Goal: Task Accomplishment & Management: Complete application form

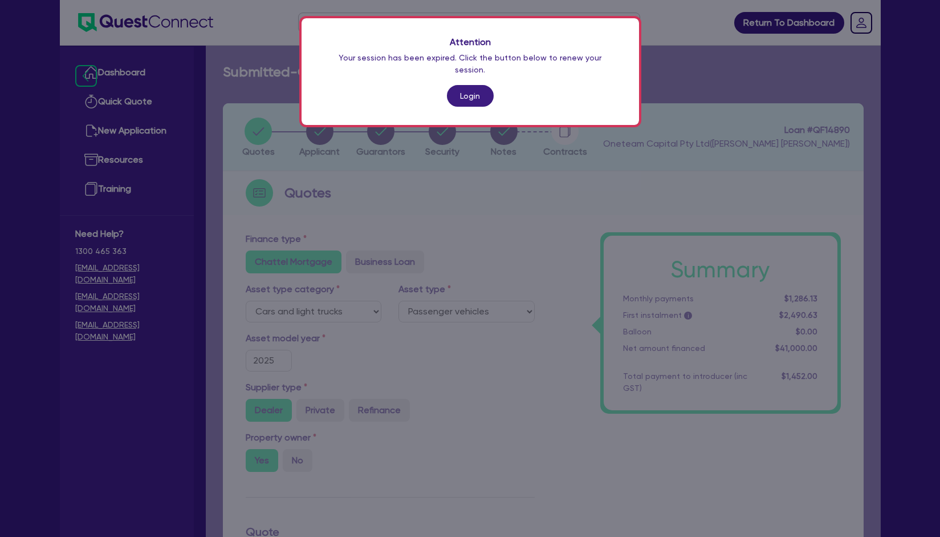
select select "CARS_AND_LIGHT_TRUCKS"
select select "PASSENGER_VEHICLES"
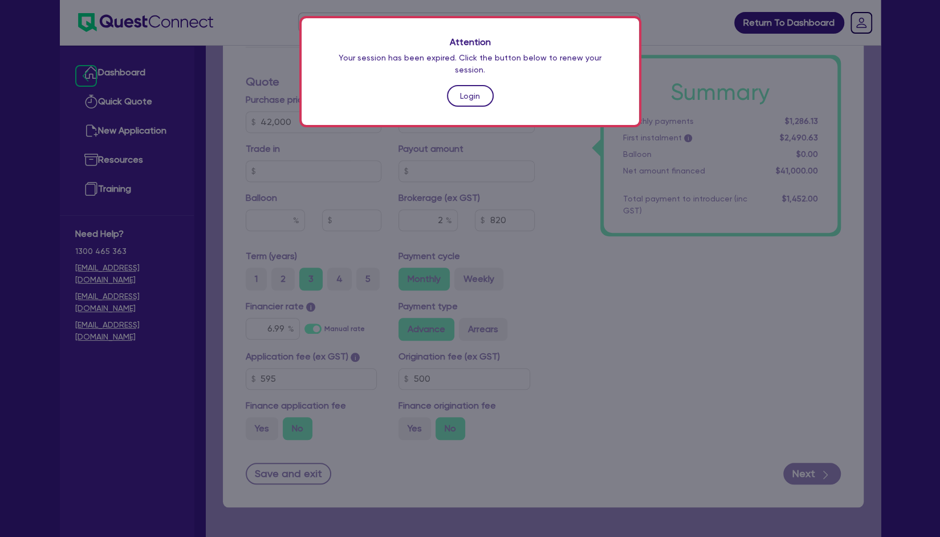
click at [468, 86] on link "Login" at bounding box center [470, 96] width 47 height 22
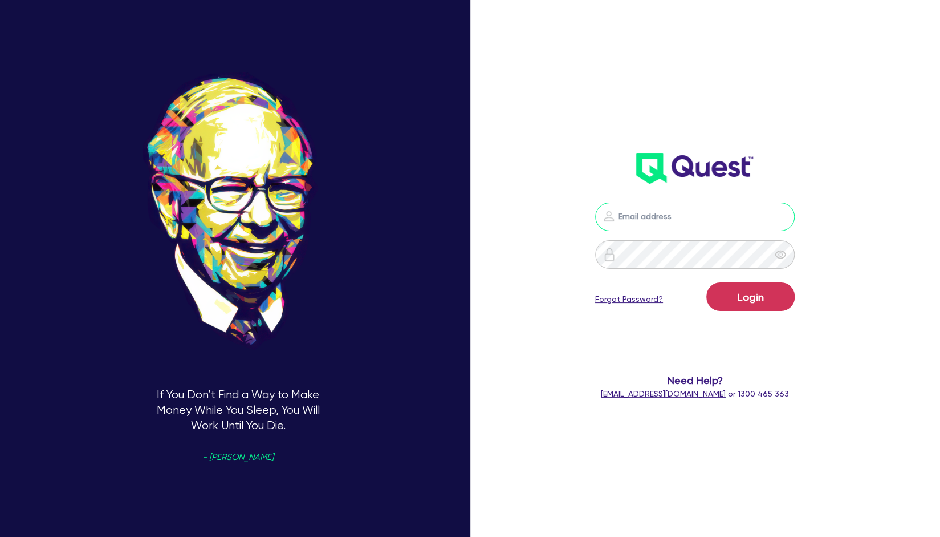
click at [697, 212] on input "email" at bounding box center [695, 216] width 200 height 29
type input "[EMAIL_ADDRESS][PERSON_NAME][DOMAIN_NAME]"
click at [749, 293] on button "Login" at bounding box center [751, 296] width 88 height 29
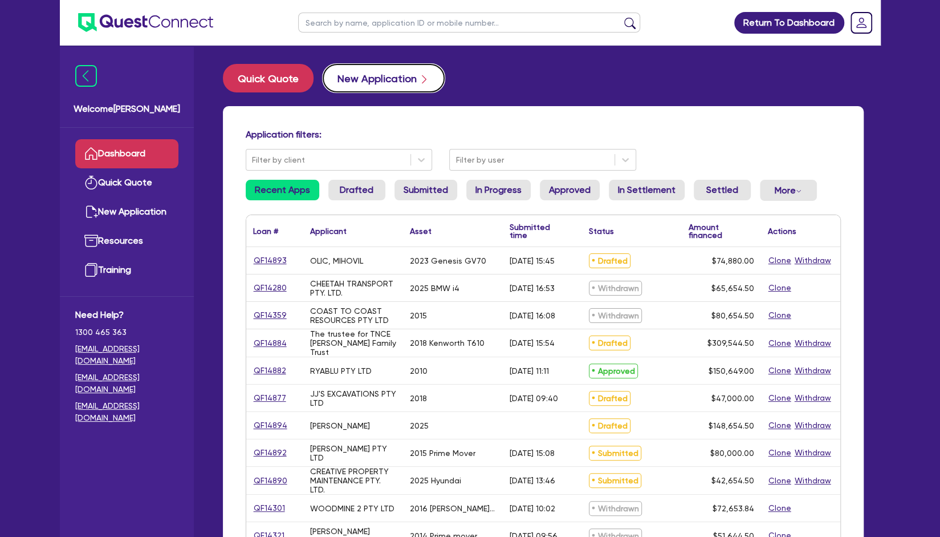
click at [384, 69] on button "New Application" at bounding box center [384, 78] width 122 height 29
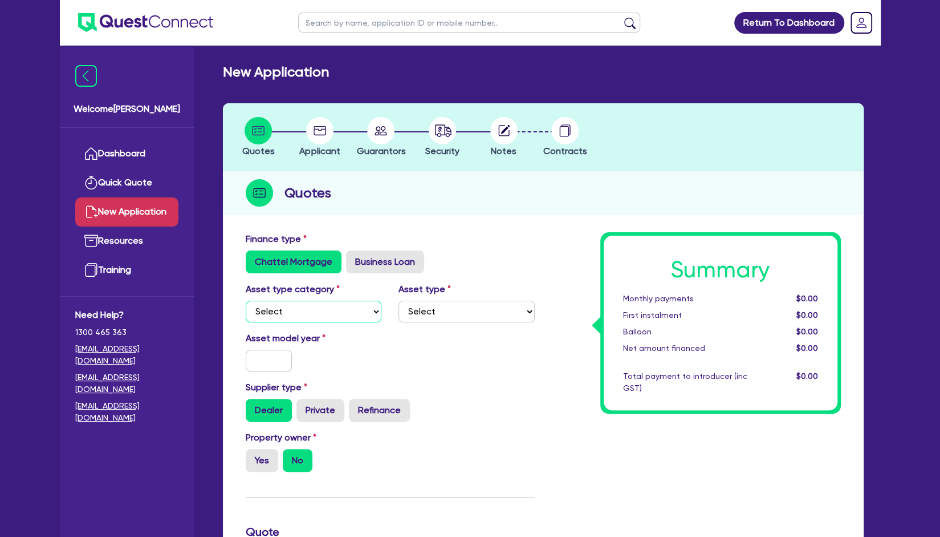
click at [309, 316] on select "Select Cars and light trucks Primary assets Secondary assets Tertiary assets" at bounding box center [314, 312] width 136 height 22
select select "CARS_AND_LIGHT_TRUCKS"
click at [246, 301] on select "Select Cars and light trucks Primary assets Secondary assets Tertiary assets" at bounding box center [314, 312] width 136 height 22
click at [520, 321] on select "Select Passenger vehicles Vans and utes Light trucks up to 4.5 tonne" at bounding box center [467, 312] width 136 height 22
select select "PASSENGER_VEHICLES"
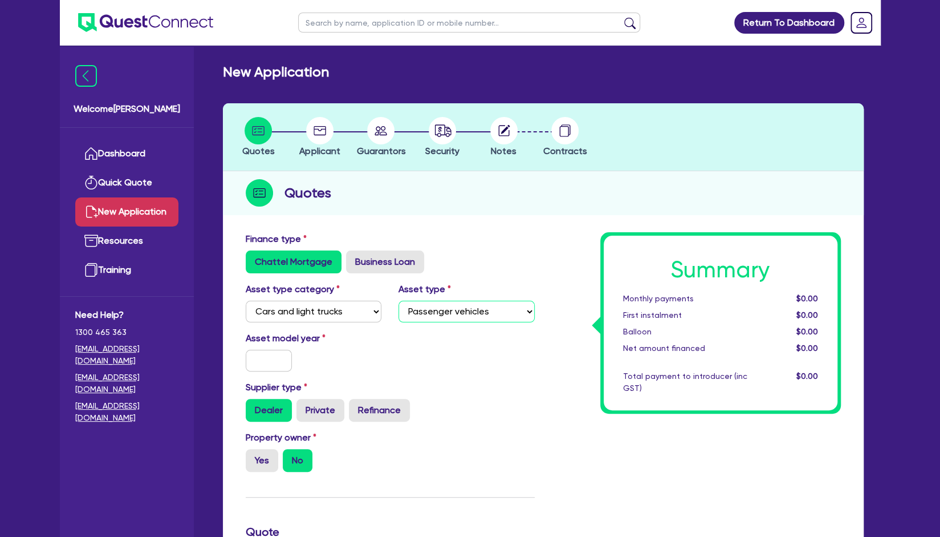
click at [399, 301] on select "Select Passenger vehicles Vans and utes Light trucks up to 4.5 tonne" at bounding box center [467, 312] width 136 height 22
click at [355, 321] on select "Select Cars and light trucks Primary assets Secondary assets Tertiary assets" at bounding box center [314, 312] width 136 height 22
select select "TERTIARY_ASSETS"
click at [246, 301] on select "Select Cars and light trucks Primary assets Secondary assets Tertiary assets" at bounding box center [314, 312] width 136 height 22
select select
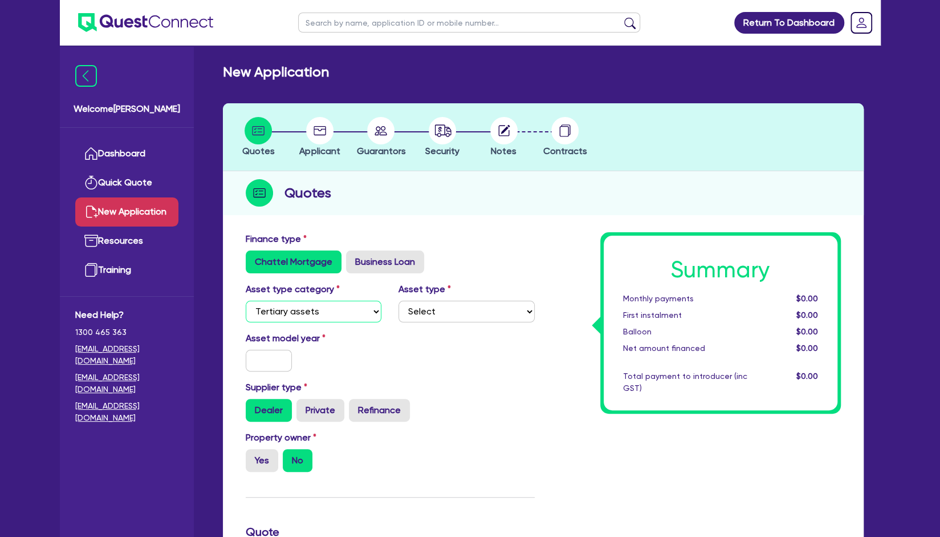
click at [324, 311] on select "Select Cars and light trucks Primary assets Secondary assets Tertiary assets" at bounding box center [314, 312] width 136 height 22
click at [246, 301] on select "Select Cars and light trucks Primary assets Secondary assets Tertiary assets" at bounding box center [314, 312] width 136 height 22
click at [343, 309] on select "Select Cars and light trucks Primary assets Secondary assets Tertiary assets" at bounding box center [314, 312] width 136 height 22
select select "SECONDARY_ASSETS"
click at [246, 301] on select "Select Cars and light trucks Primary assets Secondary assets Tertiary assets" at bounding box center [314, 312] width 136 height 22
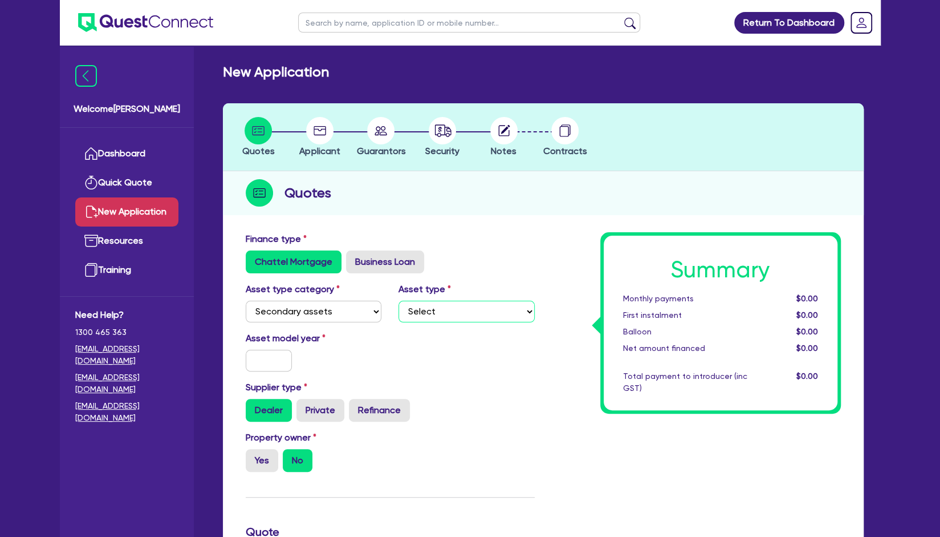
click at [453, 318] on select "Select Generators and compressors Engineering and toolmaking Woodworking and me…" at bounding box center [467, 312] width 136 height 22
select select "SOLAR_AND_RENEWABLES"
click at [399, 301] on select "Select Generators and compressors Engineering and toolmaking Woodworking and me…" at bounding box center [467, 312] width 136 height 22
click at [267, 356] on input "text" at bounding box center [269, 361] width 47 height 22
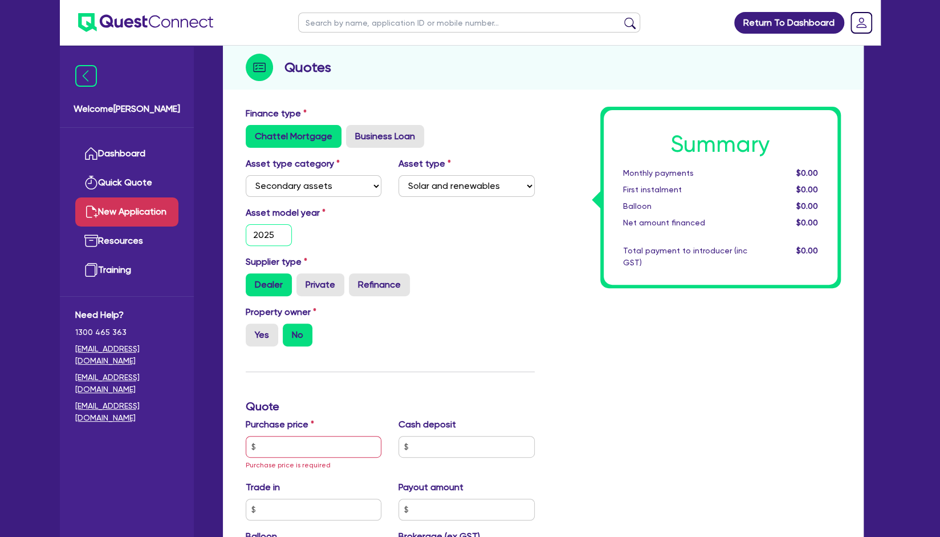
scroll to position [129, 0]
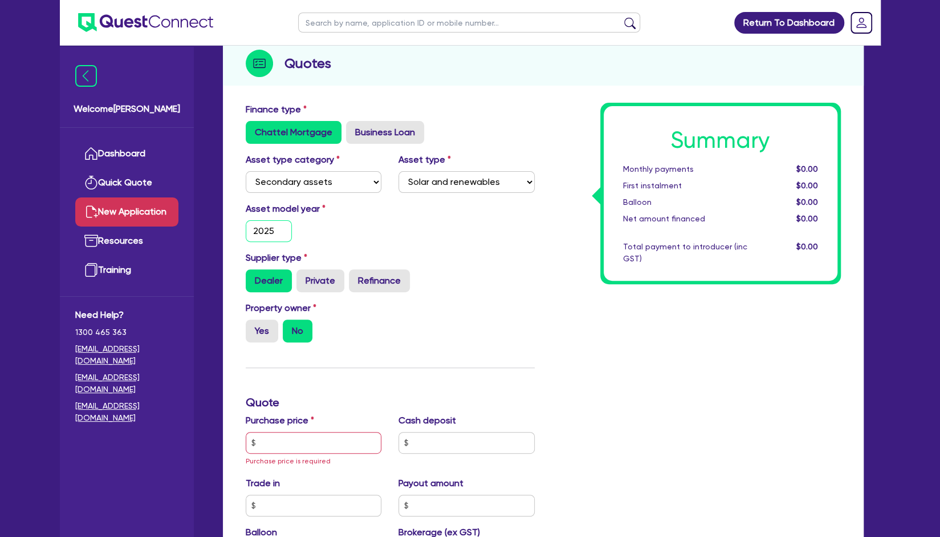
type input "2025"
click at [276, 444] on input "text" at bounding box center [314, 443] width 136 height 22
click at [261, 338] on label "Yes" at bounding box center [262, 330] width 33 height 23
click at [253, 327] on input "Yes" at bounding box center [249, 322] width 7 height 7
radio input "true"
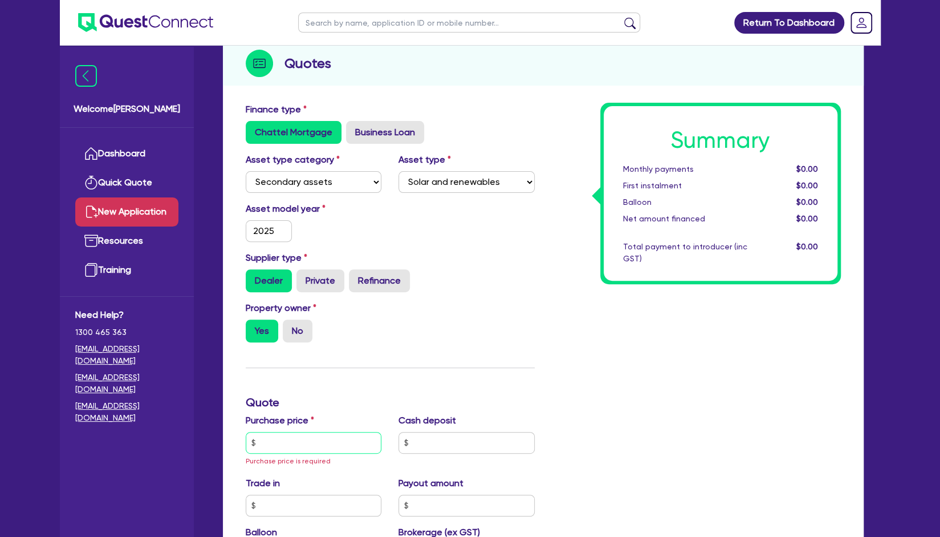
click at [298, 439] on input "text" at bounding box center [314, 443] width 136 height 22
click at [300, 433] on input "text" at bounding box center [314, 443] width 136 height 22
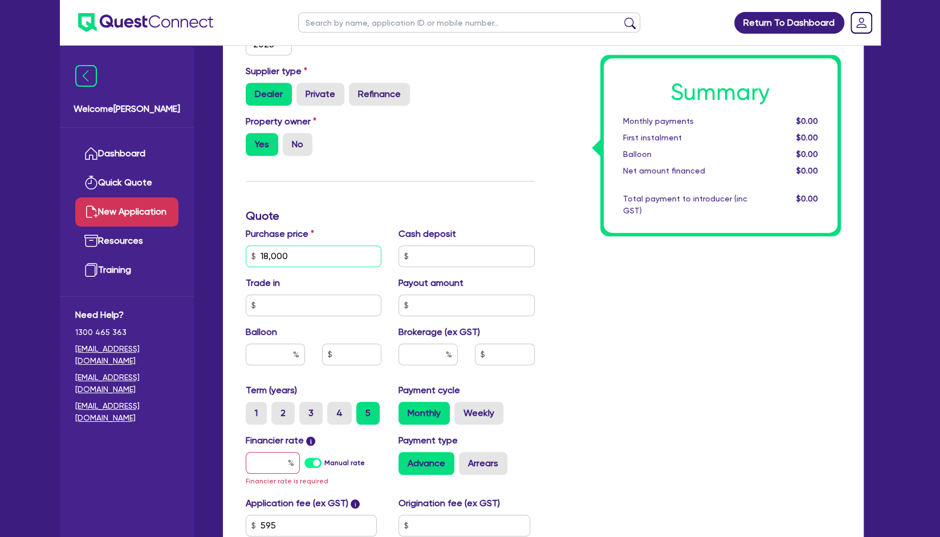
scroll to position [318, 0]
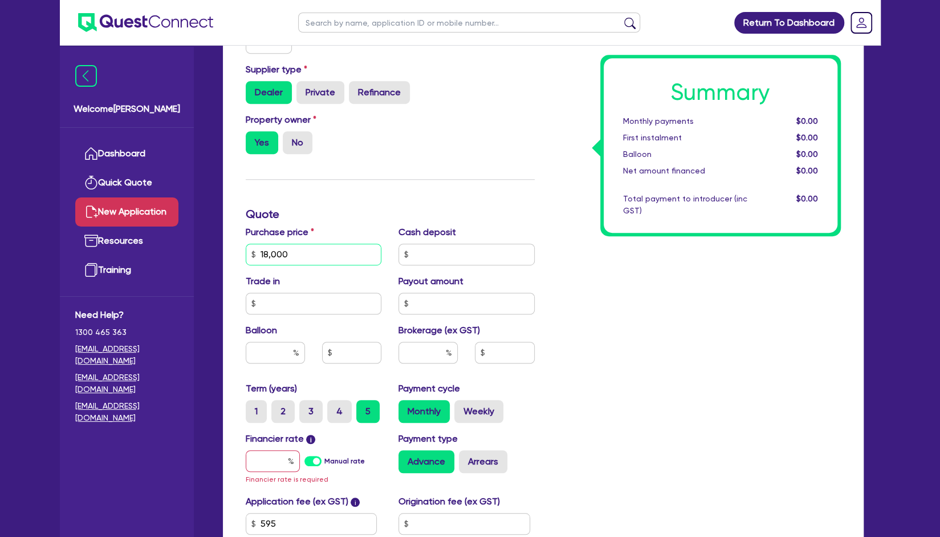
type input "18,000"
click at [278, 458] on input "text" at bounding box center [273, 461] width 54 height 22
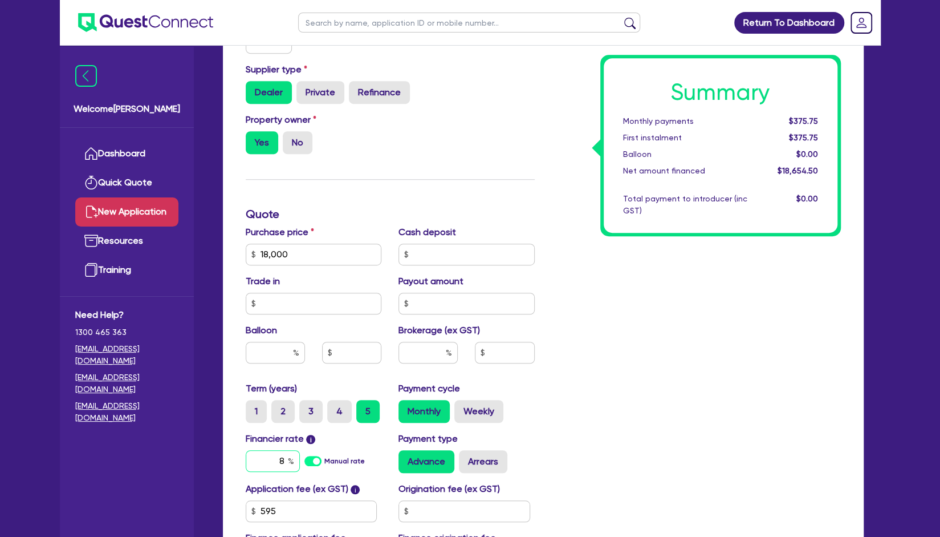
type input "8"
click at [585, 391] on div "Summary Monthly payments $375.75 First instalment $375.75 Balloon $0.00 Net amo…" at bounding box center [697, 247] width 306 height 667
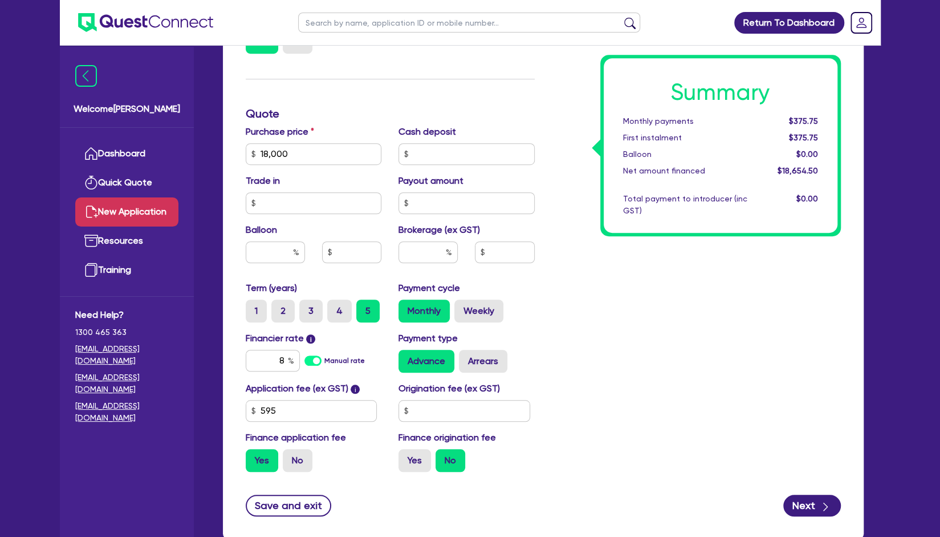
scroll to position [419, 0]
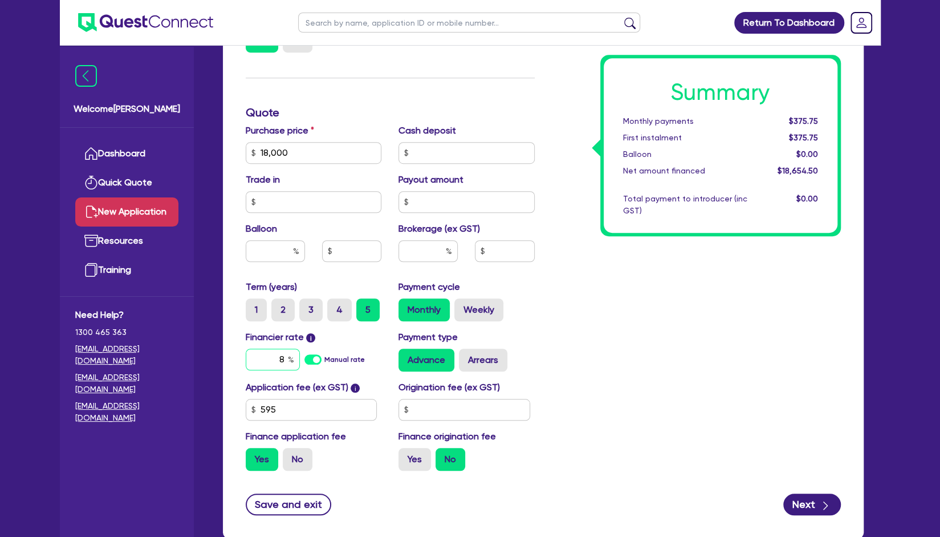
click at [288, 360] on div "8" at bounding box center [273, 359] width 54 height 22
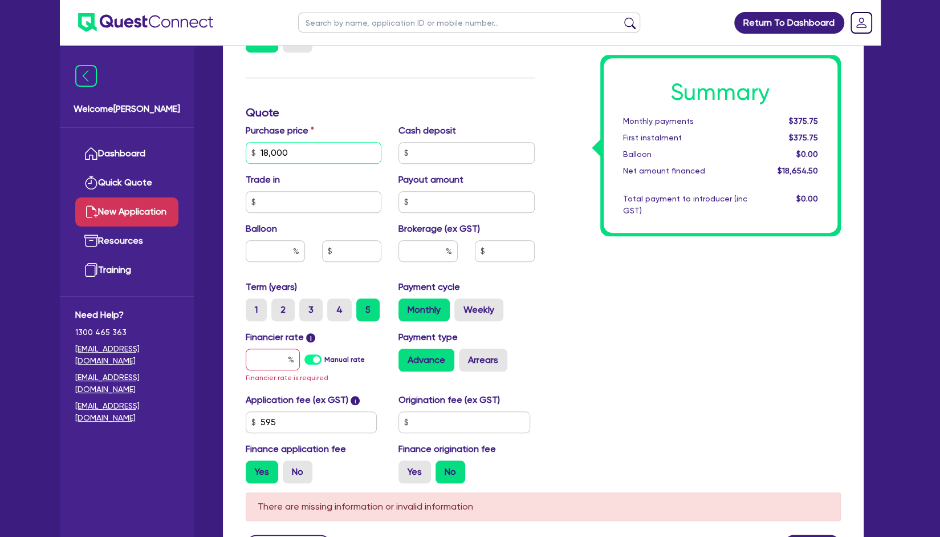
drag, startPoint x: 295, startPoint y: 152, endPoint x: 245, endPoint y: 149, distance: 50.3
click at [246, 149] on input "18,000" at bounding box center [314, 153] width 136 height 22
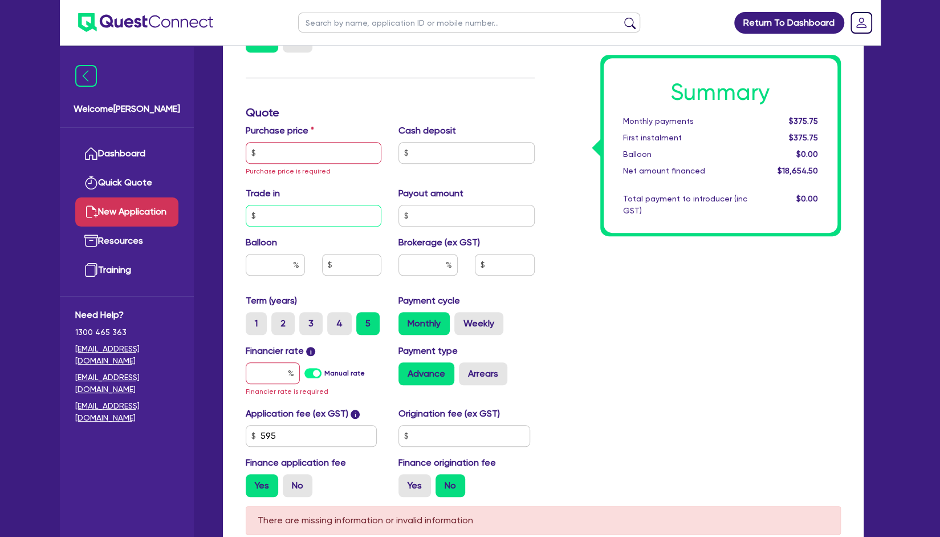
click at [295, 220] on input "text" at bounding box center [314, 216] width 136 height 22
click at [277, 267] on input "text" at bounding box center [275, 265] width 59 height 22
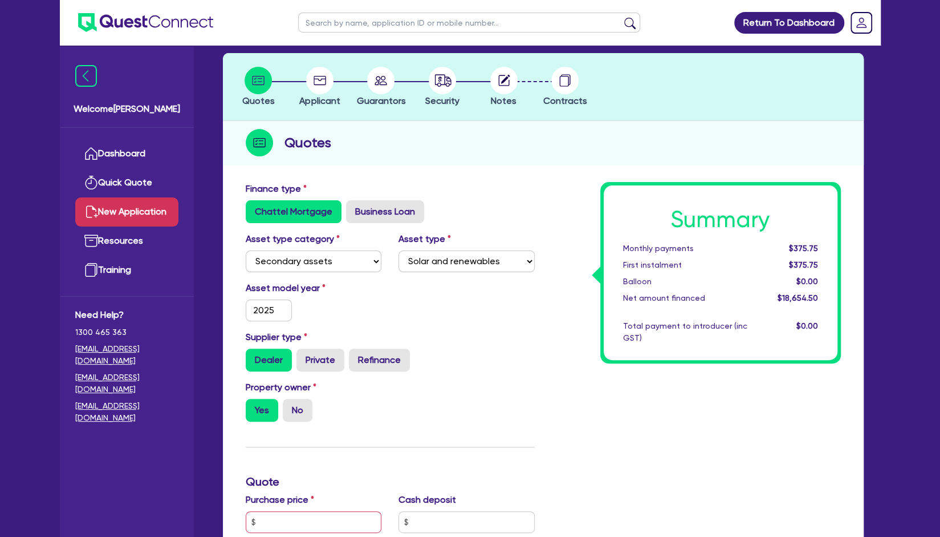
scroll to position [48, 0]
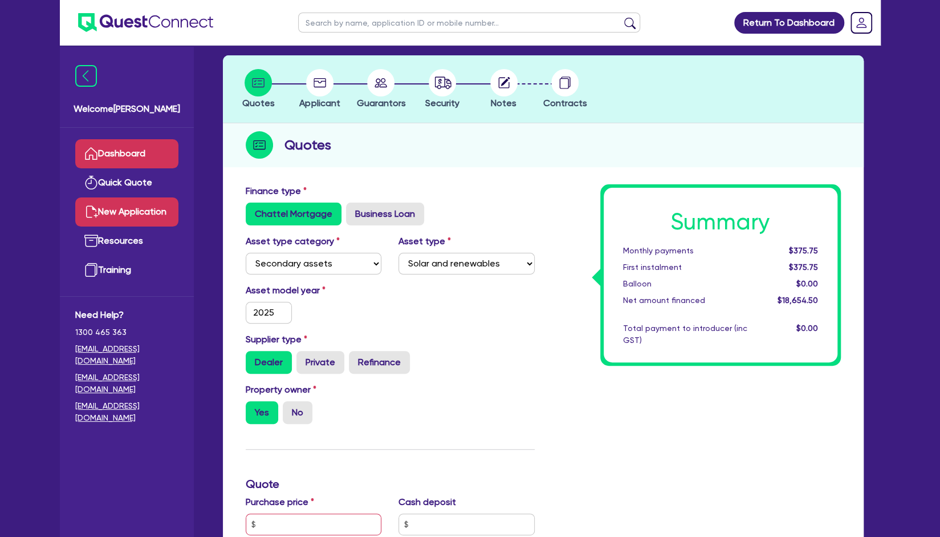
click at [131, 156] on link "Dashboard" at bounding box center [126, 153] width 103 height 29
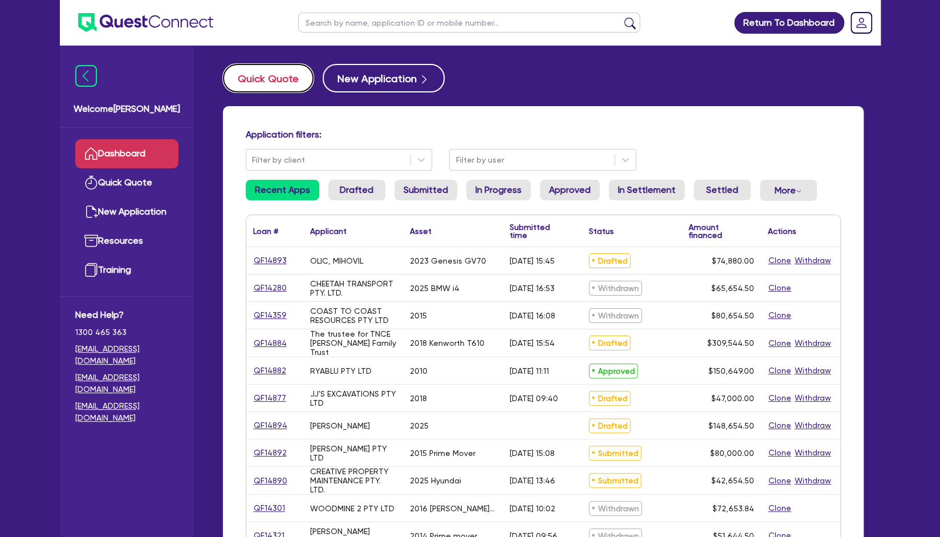
click at [260, 78] on button "Quick Quote" at bounding box center [268, 78] width 91 height 29
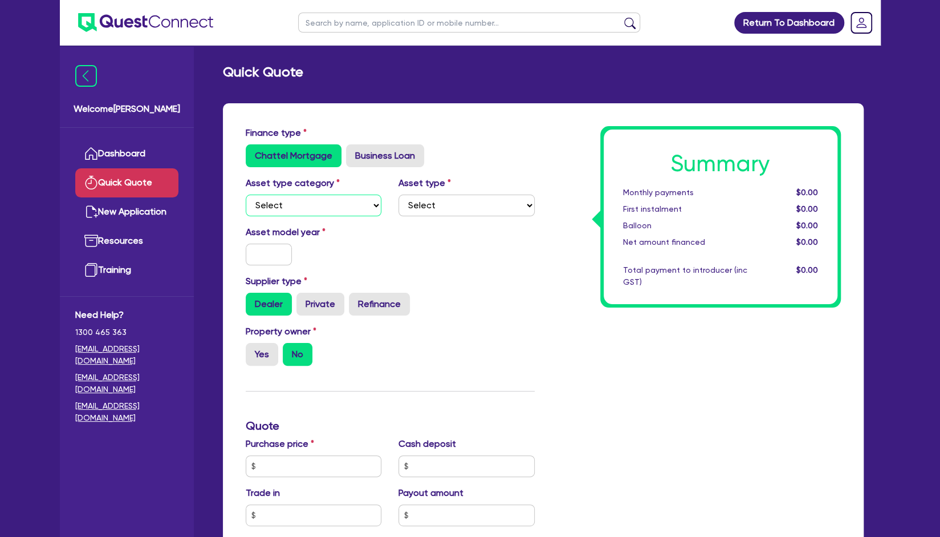
click at [308, 202] on select "Select Cars and light trucks Primary assets Secondary assets Tertiary assets" at bounding box center [314, 205] width 136 height 22
select select "CARS_AND_LIGHT_TRUCKS"
click at [246, 194] on select "Select Cars and light trucks Primary assets Secondary assets Tertiary assets" at bounding box center [314, 205] width 136 height 22
click at [489, 206] on select "Select Passenger vehicles Vans and utes Light trucks up to 4.5 tonne" at bounding box center [467, 205] width 136 height 22
select select "VANS_AND_UTES"
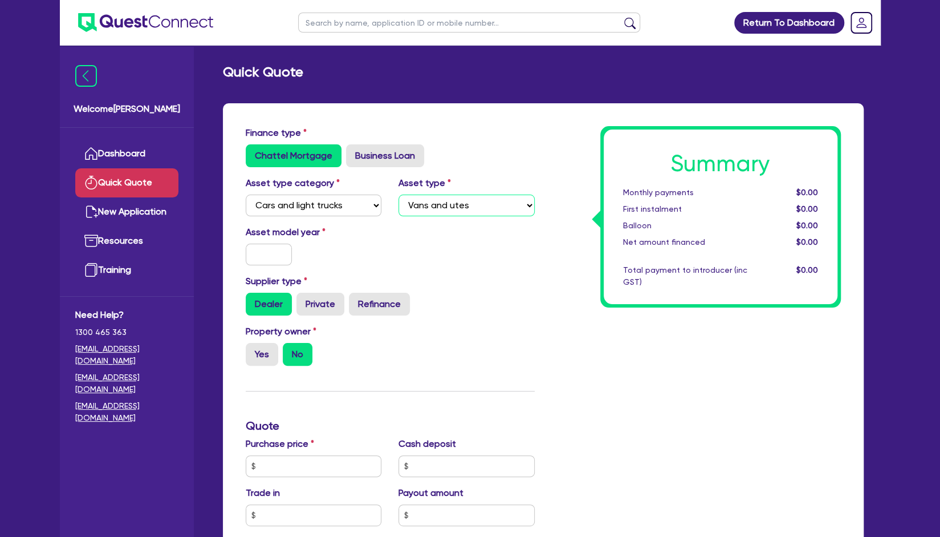
click at [399, 194] on select "Select Passenger vehicles Vans and utes Light trucks up to 4.5 tonne" at bounding box center [467, 205] width 136 height 22
click at [512, 206] on select "Select Passenger vehicles Vans and utes Light trucks up to 4.5 tonne" at bounding box center [467, 205] width 136 height 22
click at [477, 326] on div "Property owner Yes No" at bounding box center [390, 350] width 306 height 50
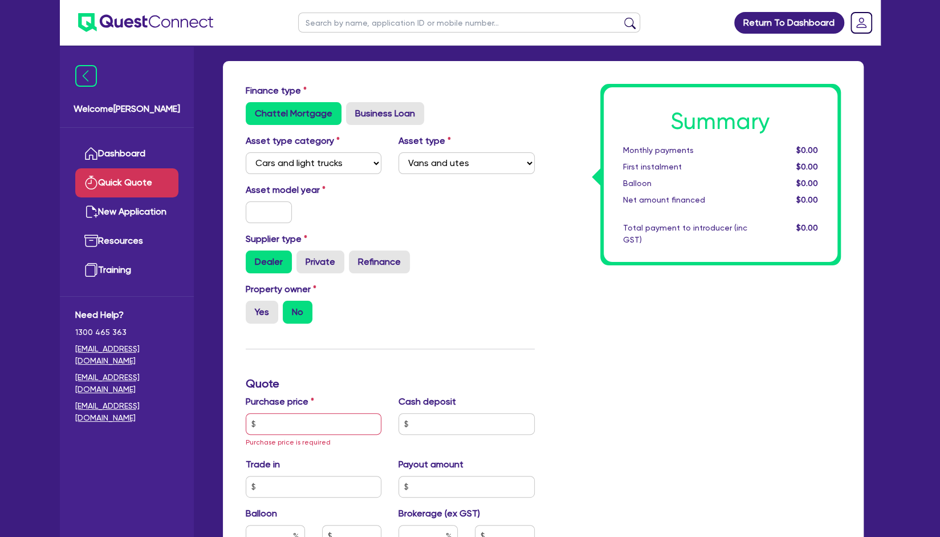
scroll to position [44, 0]
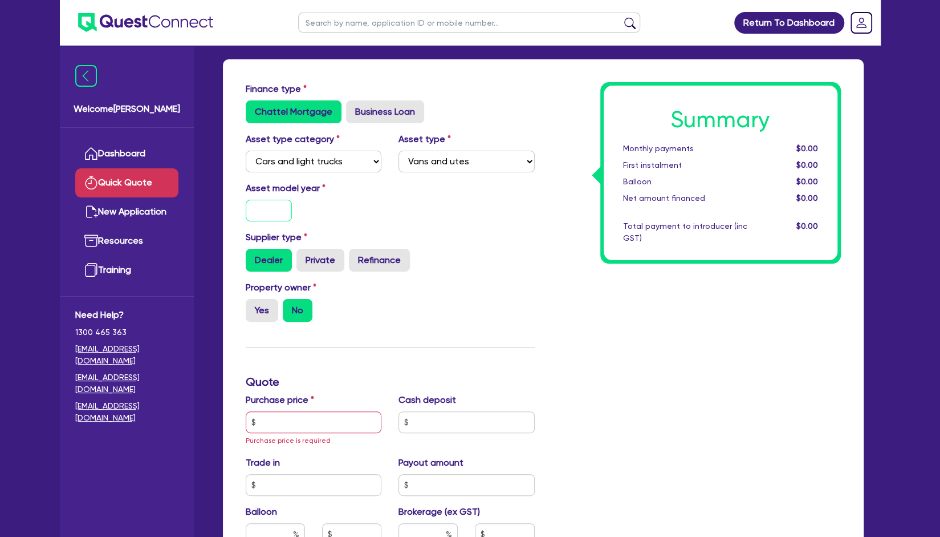
click at [275, 217] on input "text" at bounding box center [269, 211] width 47 height 22
type input "2022"
click at [254, 317] on label "Yes" at bounding box center [262, 310] width 33 height 23
click at [253, 306] on input "Yes" at bounding box center [249, 302] width 7 height 7
radio input "true"
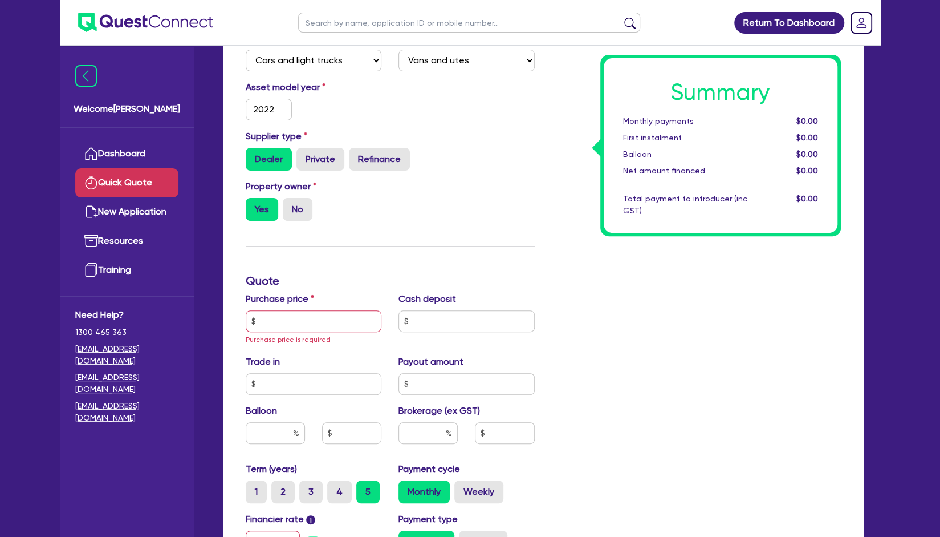
scroll to position [145, 0]
click at [273, 335] on span "Purchase price is required" at bounding box center [288, 339] width 85 height 8
click at [305, 318] on input "text" at bounding box center [314, 321] width 136 height 22
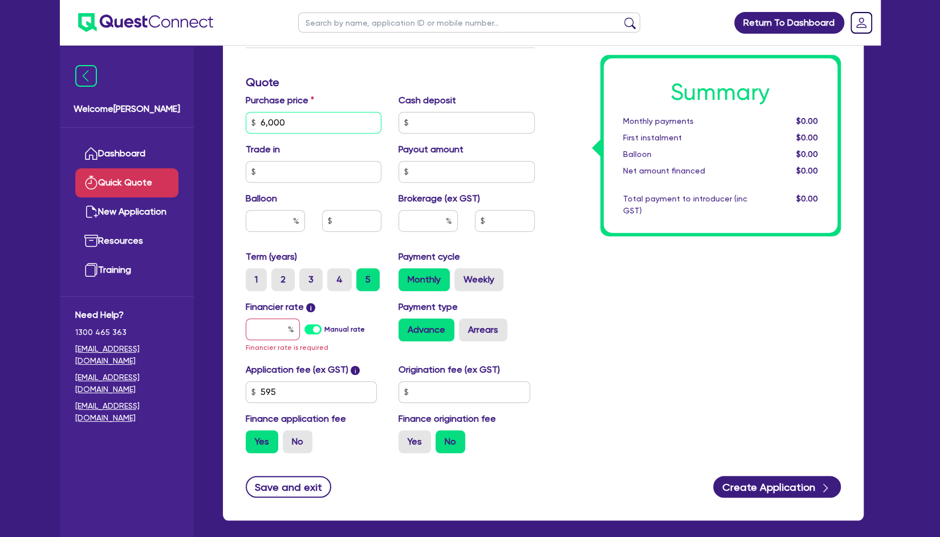
scroll to position [344, 0]
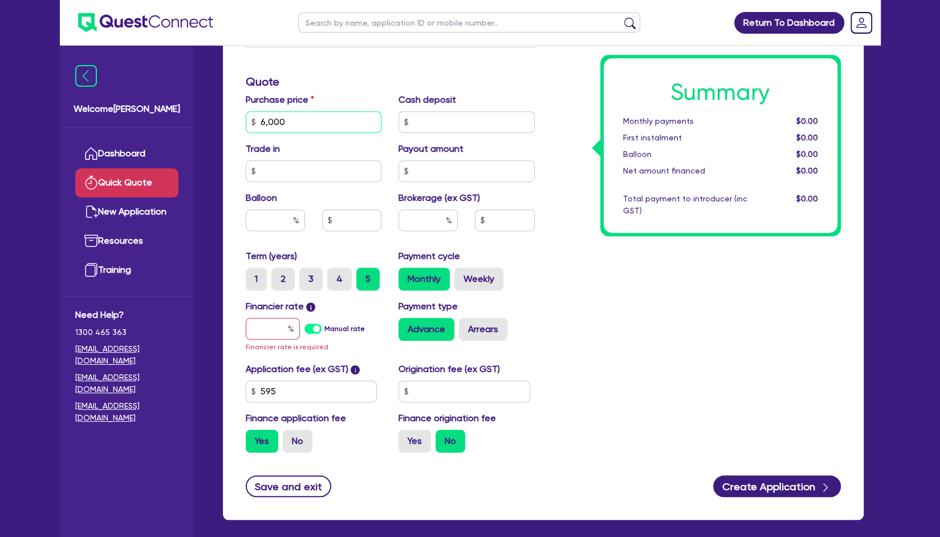
type input "6,000"
click at [276, 328] on input "text" at bounding box center [273, 329] width 54 height 22
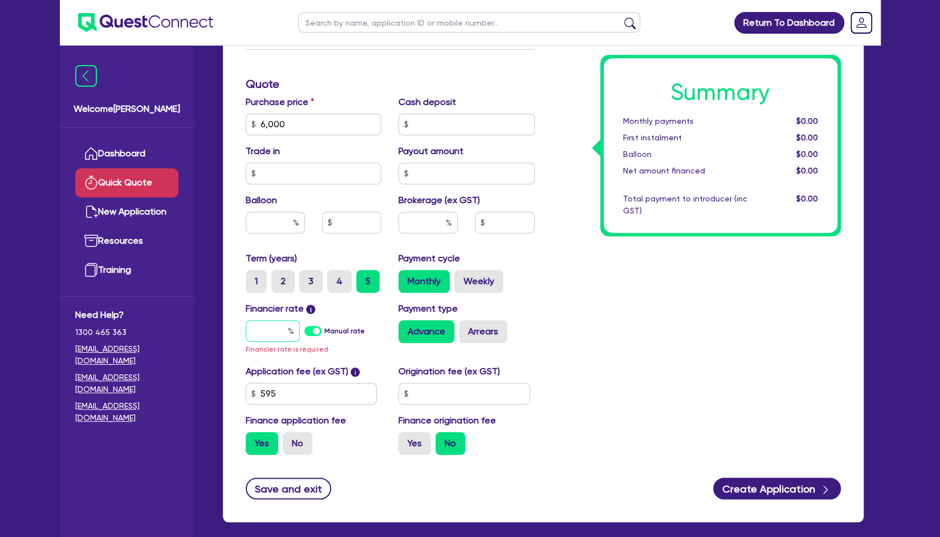
scroll to position [342, 0]
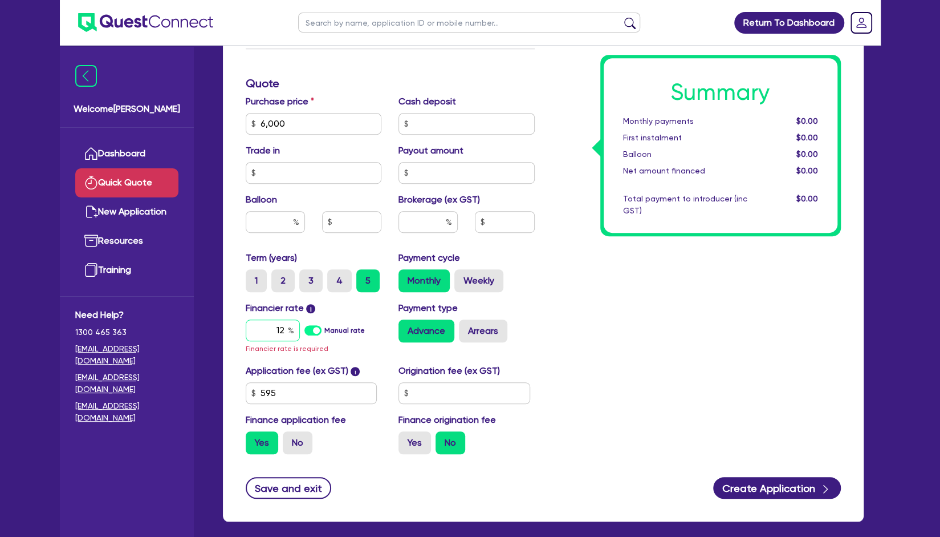
type input "1"
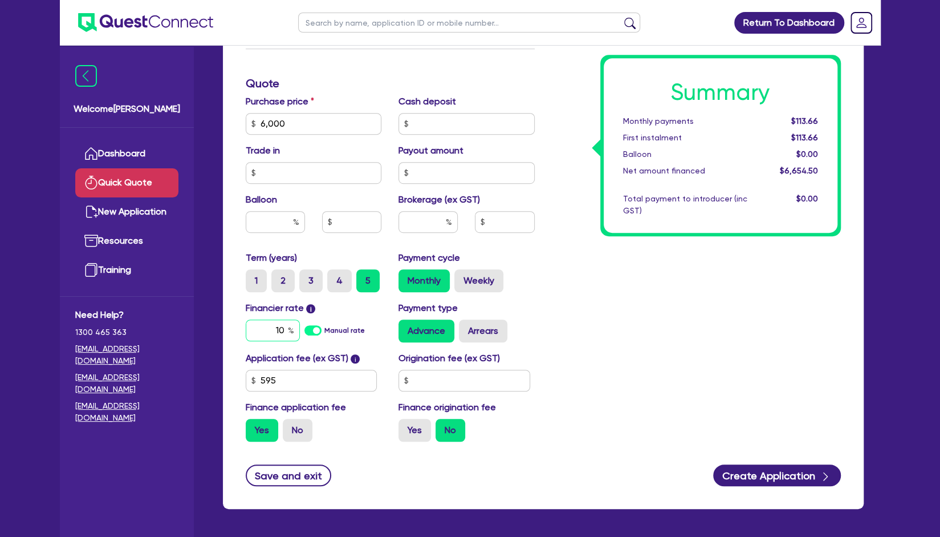
type input "1"
type input "8.99"
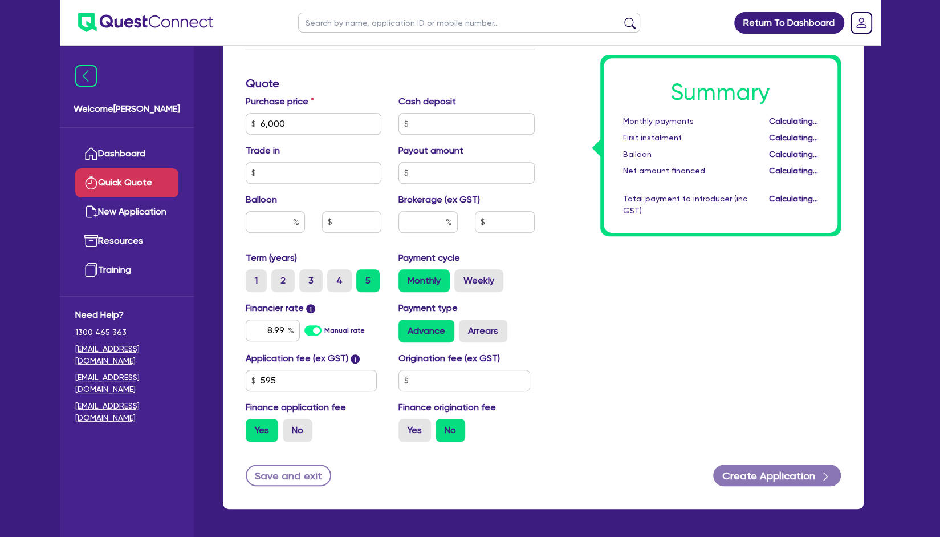
click at [616, 306] on div "Summary Monthly payments Calculating... First instalment Calculating... Balloon…" at bounding box center [697, 117] width 306 height 667
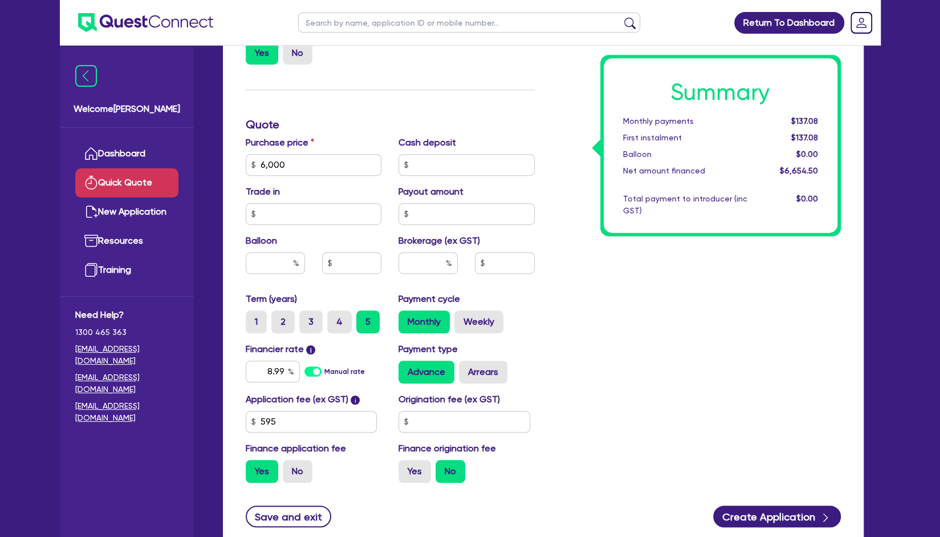
scroll to position [301, 0]
click at [281, 324] on label "2" at bounding box center [282, 322] width 23 height 23
click at [279, 318] on input "2" at bounding box center [274, 314] width 7 height 7
radio input "true"
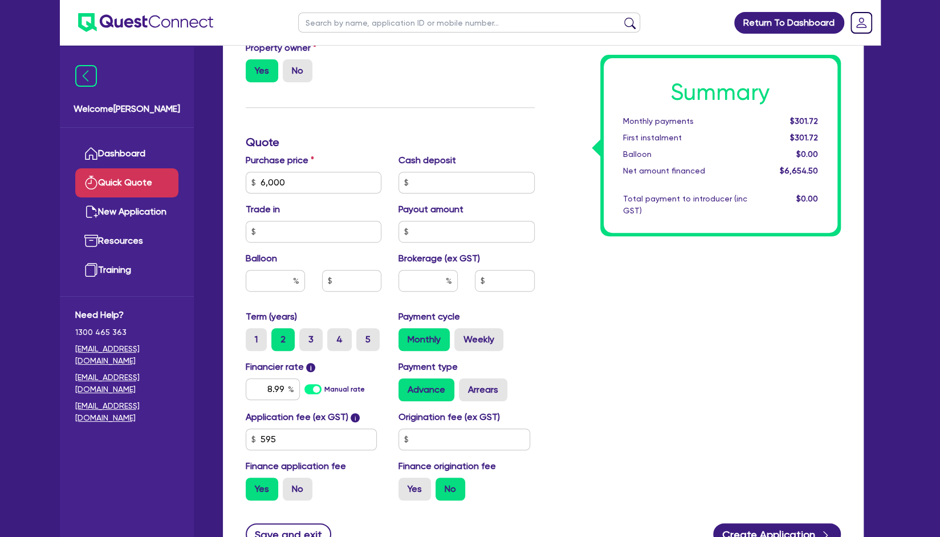
scroll to position [282, 0]
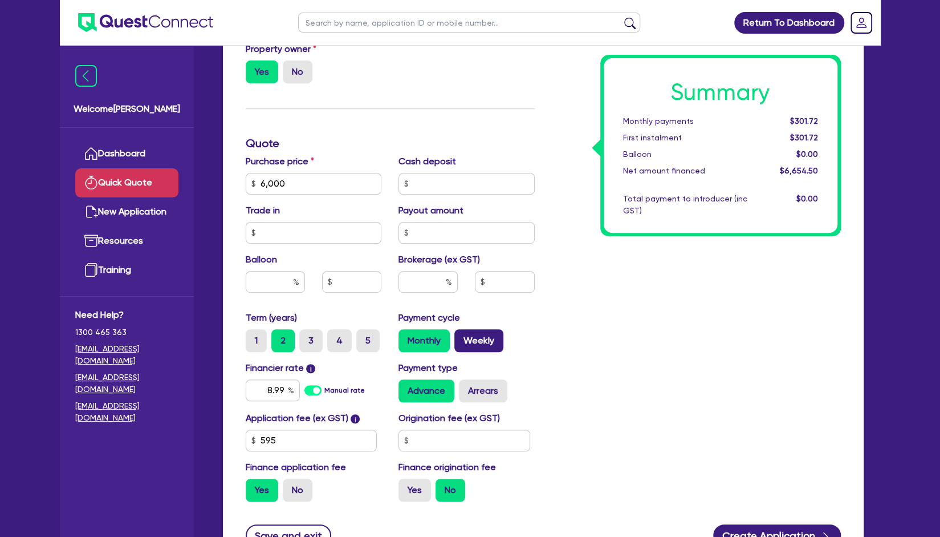
click at [494, 339] on label "Weekly" at bounding box center [479, 340] width 49 height 23
click at [462, 336] on input "Weekly" at bounding box center [458, 332] width 7 height 7
radio input "true"
click at [301, 334] on input "3" at bounding box center [302, 332] width 7 height 7
radio input "true"
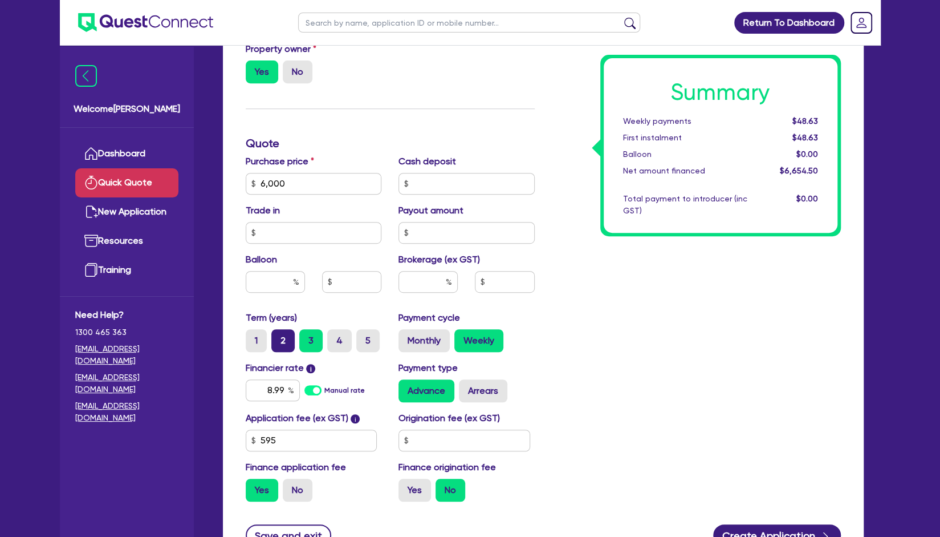
click at [282, 343] on label "2" at bounding box center [282, 340] width 23 height 23
click at [279, 336] on input "2" at bounding box center [274, 332] width 7 height 7
radio input "true"
click at [315, 338] on label "3" at bounding box center [310, 340] width 23 height 23
click at [307, 336] on input "3" at bounding box center [302, 332] width 7 height 7
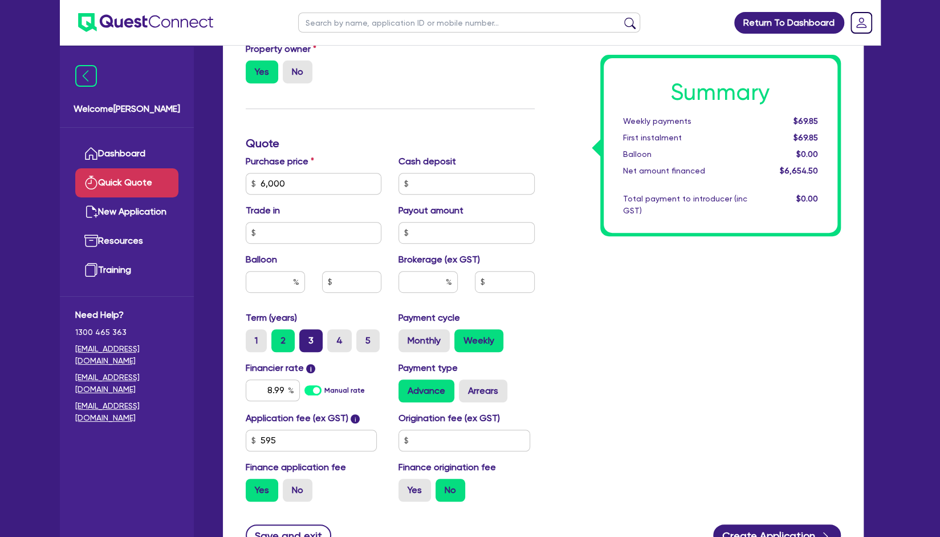
radio input "true"
click at [281, 334] on label "2" at bounding box center [282, 340] width 23 height 23
click at [279, 334] on input "2" at bounding box center [274, 332] width 7 height 7
radio input "true"
click at [307, 343] on label "3" at bounding box center [310, 340] width 23 height 23
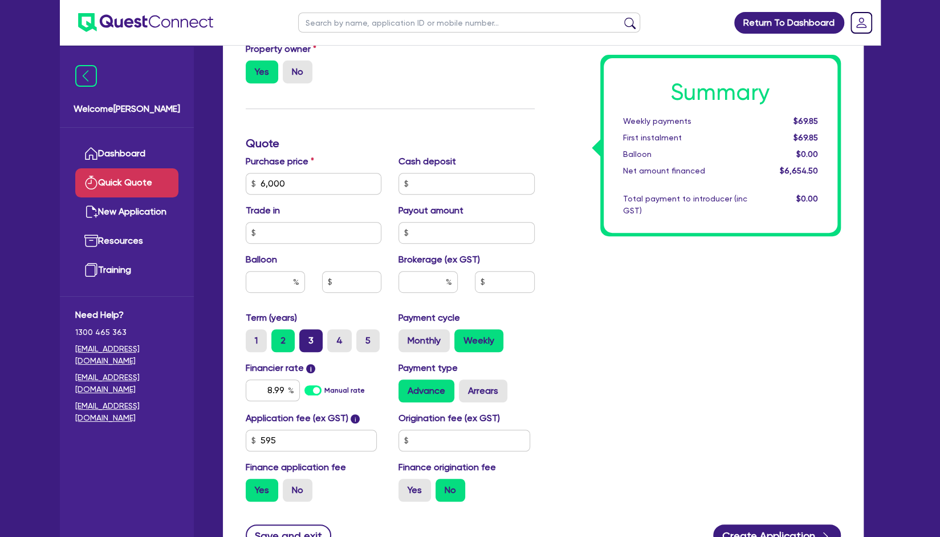
click at [307, 336] on input "3" at bounding box center [302, 332] width 7 height 7
radio input "true"
click at [359, 343] on label "5" at bounding box center [367, 340] width 23 height 23
click at [359, 336] on input "5" at bounding box center [359, 332] width 7 height 7
radio input "true"
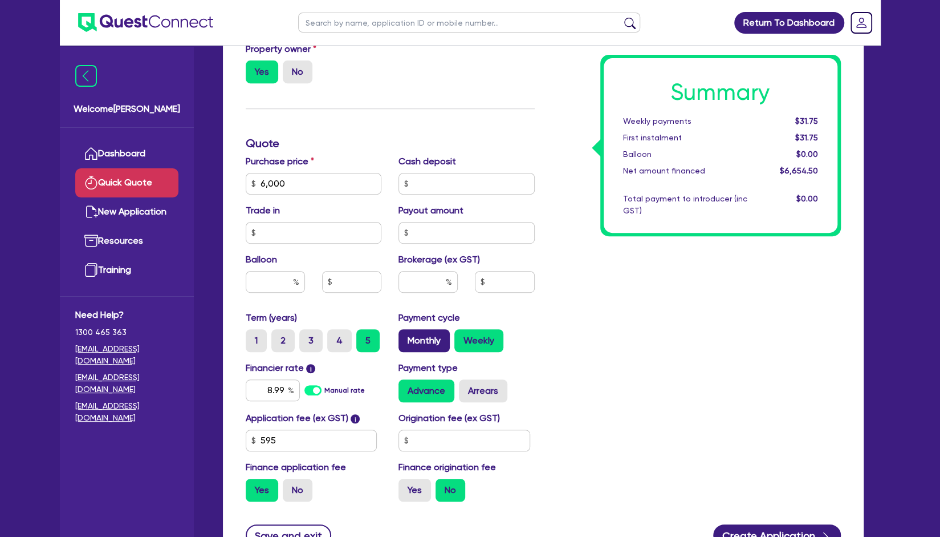
click at [420, 340] on label "Monthly" at bounding box center [424, 340] width 51 height 23
click at [406, 336] on input "Monthly" at bounding box center [402, 332] width 7 height 7
radio input "true"
drag, startPoint x: 339, startPoint y: 185, endPoint x: 217, endPoint y: 194, distance: 122.3
click at [217, 194] on div "Finance type Chattel Mortgage Business Loan Asset type category Select Cars and…" at bounding box center [543, 201] width 658 height 761
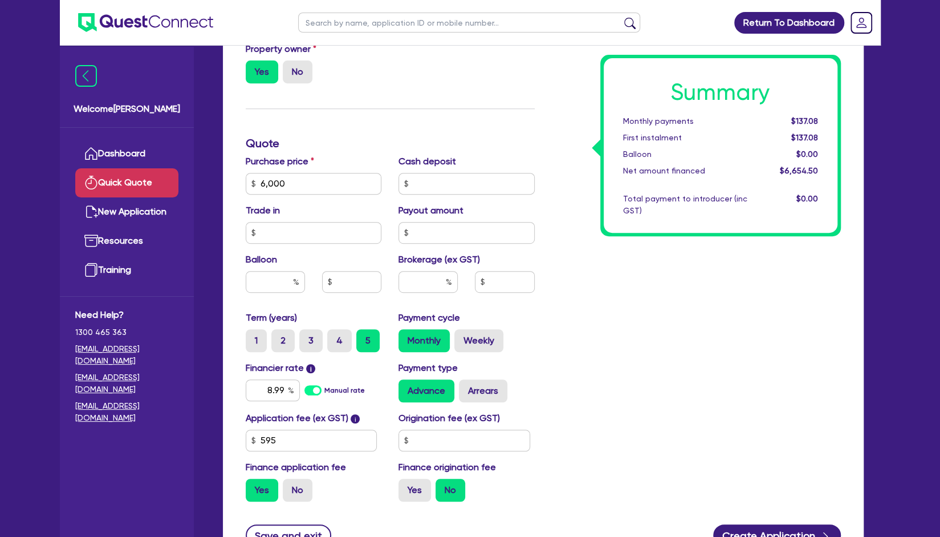
click at [379, 148] on h3 "Quote" at bounding box center [390, 143] width 289 height 14
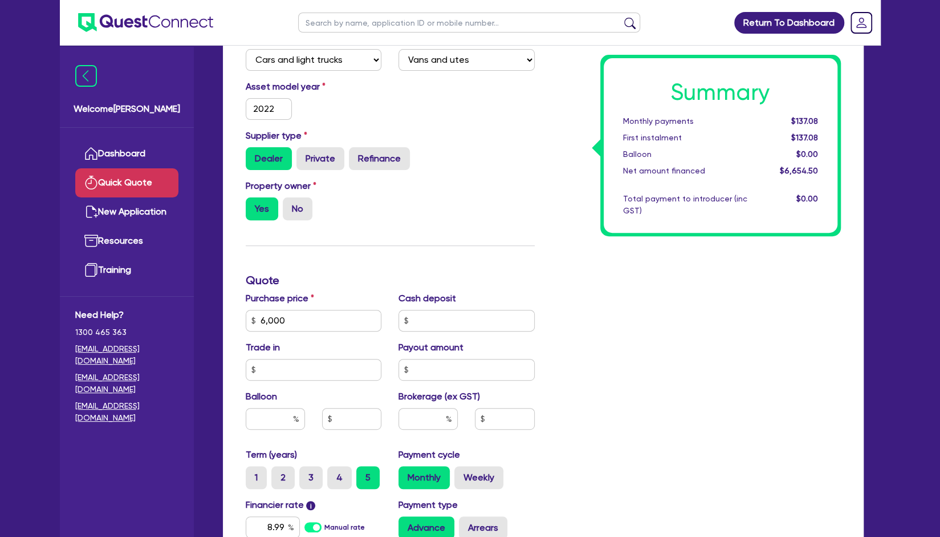
scroll to position [0, 0]
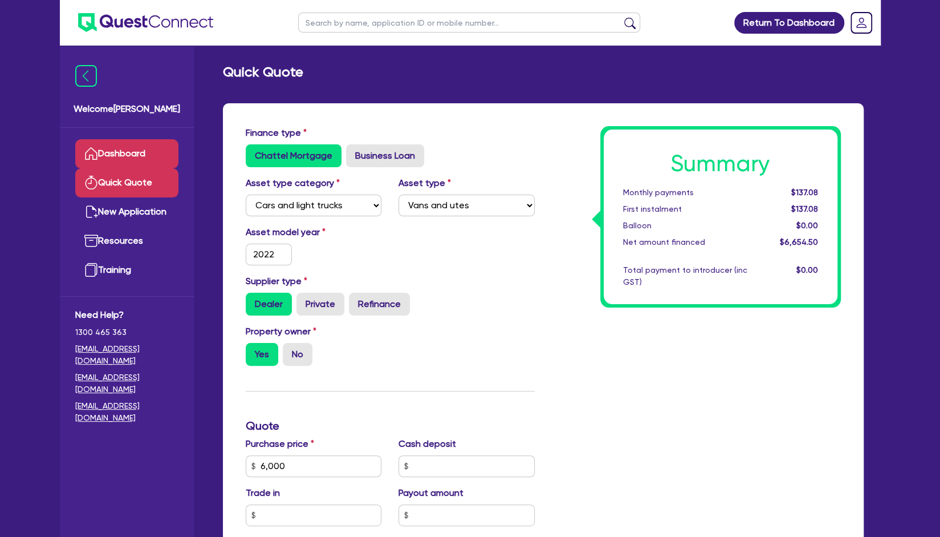
click at [130, 155] on link "Dashboard" at bounding box center [126, 153] width 103 height 29
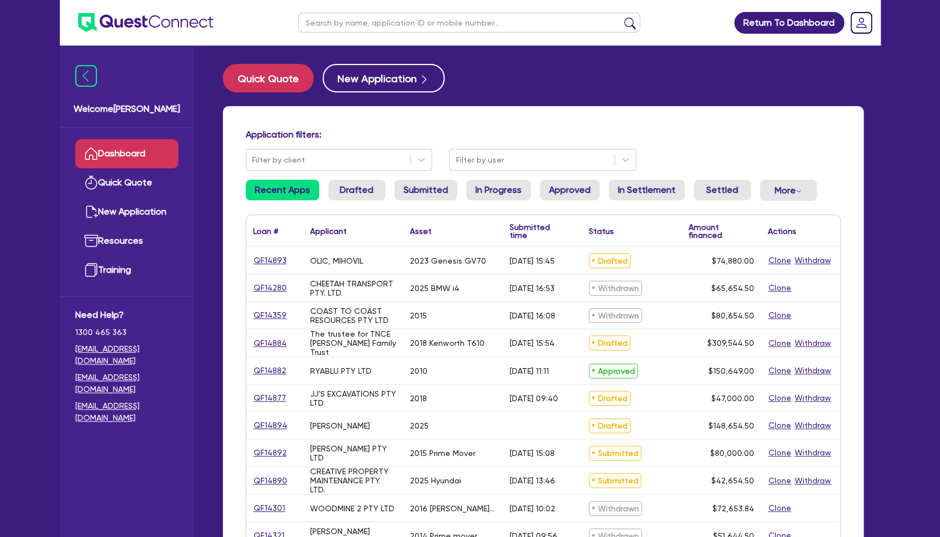
click at [599, 114] on div "Application filters: Filter by client Filter by user Recent Apps Drafted Submit…" at bounding box center [543, 483] width 641 height 755
drag, startPoint x: 328, startPoint y: 133, endPoint x: 237, endPoint y: 126, distance: 90.9
click at [237, 126] on div "Application filters: Filter by client Filter by user Recent Apps Drafted Submit…" at bounding box center [543, 483] width 641 height 755
click at [384, 112] on div "Application filters: Filter by client Filter by user Recent Apps Drafted Submit…" at bounding box center [543, 483] width 641 height 755
